Goal: Task Accomplishment & Management: Manage account settings

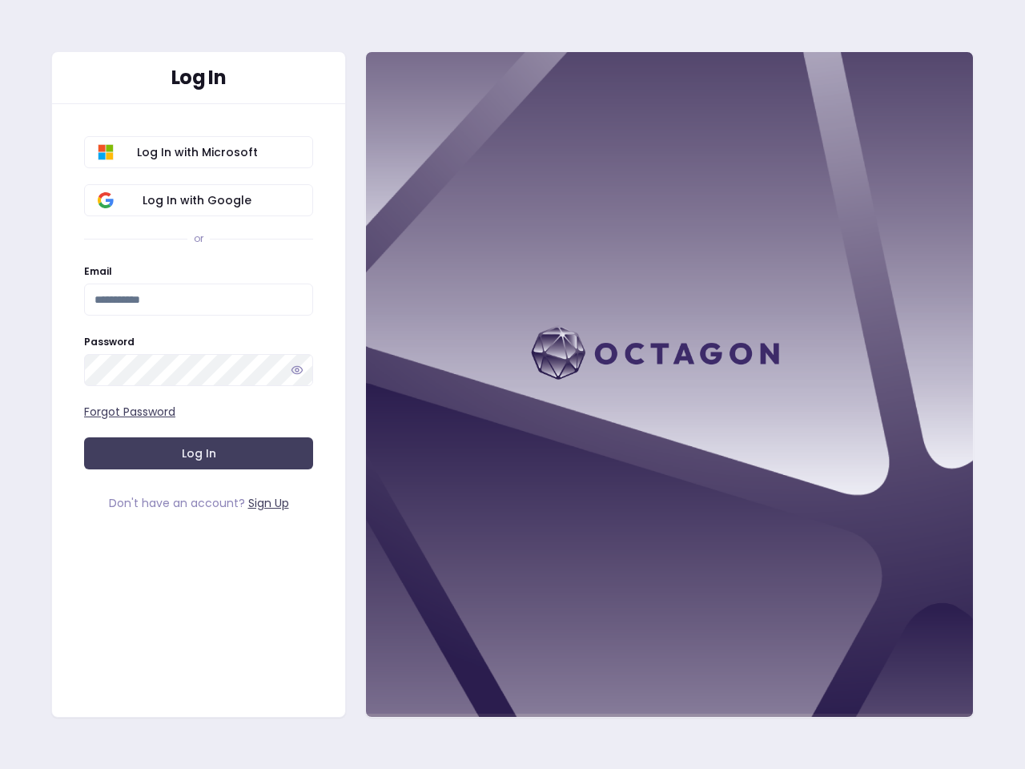
click at [513, 385] on div at bounding box center [669, 384] width 609 height 667
click at [199, 152] on span "Log In with Microsoft" at bounding box center [197, 152] width 205 height 16
click at [199, 200] on span "Log In with Google" at bounding box center [197, 200] width 205 height 16
click at [297, 370] on icon "button" at bounding box center [297, 370] width 13 height 13
click at [513, 385] on div at bounding box center [669, 384] width 609 height 667
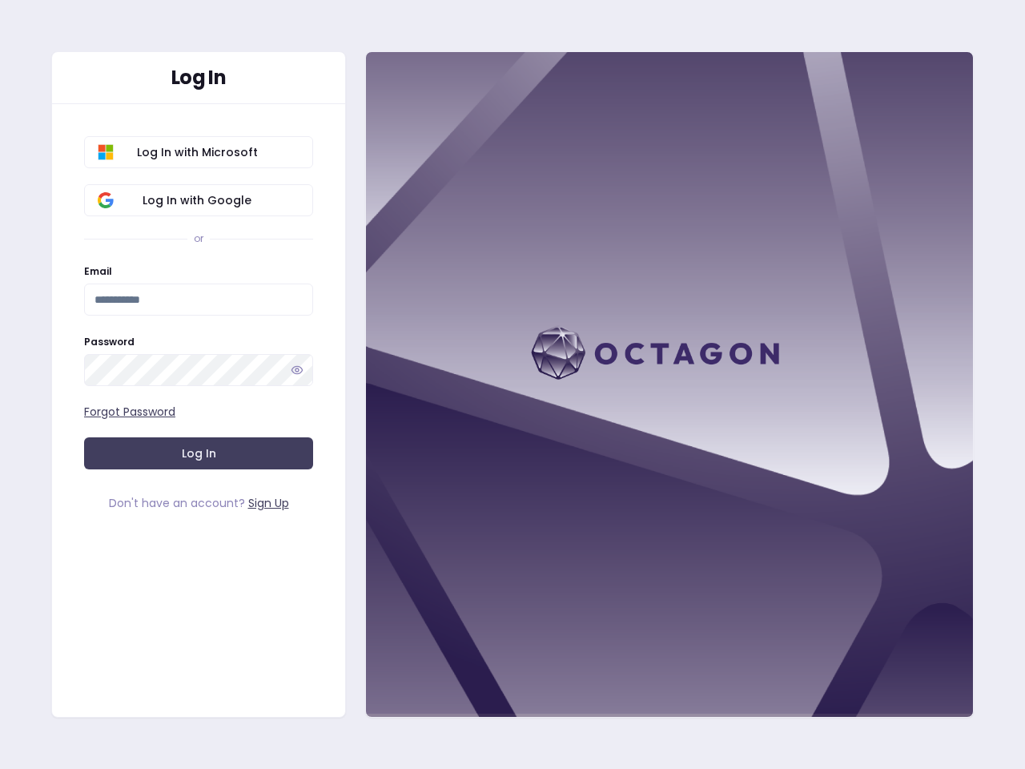
click at [199, 152] on span "Log In with Microsoft" at bounding box center [197, 152] width 205 height 16
click at [199, 200] on span "Log In with Google" at bounding box center [197, 200] width 205 height 16
click at [297, 370] on icon "button" at bounding box center [297, 370] width 13 height 13
click at [513, 385] on div at bounding box center [669, 384] width 609 height 667
click at [199, 152] on span "Log In with Microsoft" at bounding box center [197, 152] width 205 height 16
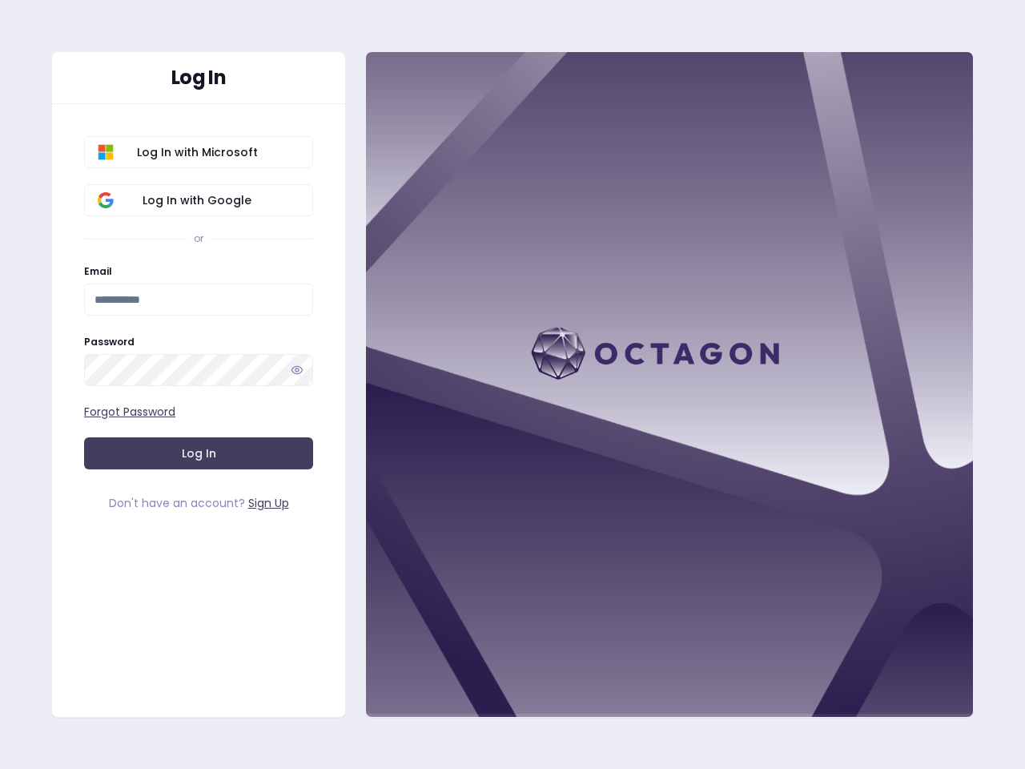
click at [199, 200] on span "Log In with Google" at bounding box center [197, 200] width 205 height 16
click at [297, 370] on icon "button" at bounding box center [297, 370] width 13 height 13
